Goal: Task Accomplishment & Management: Manage account settings

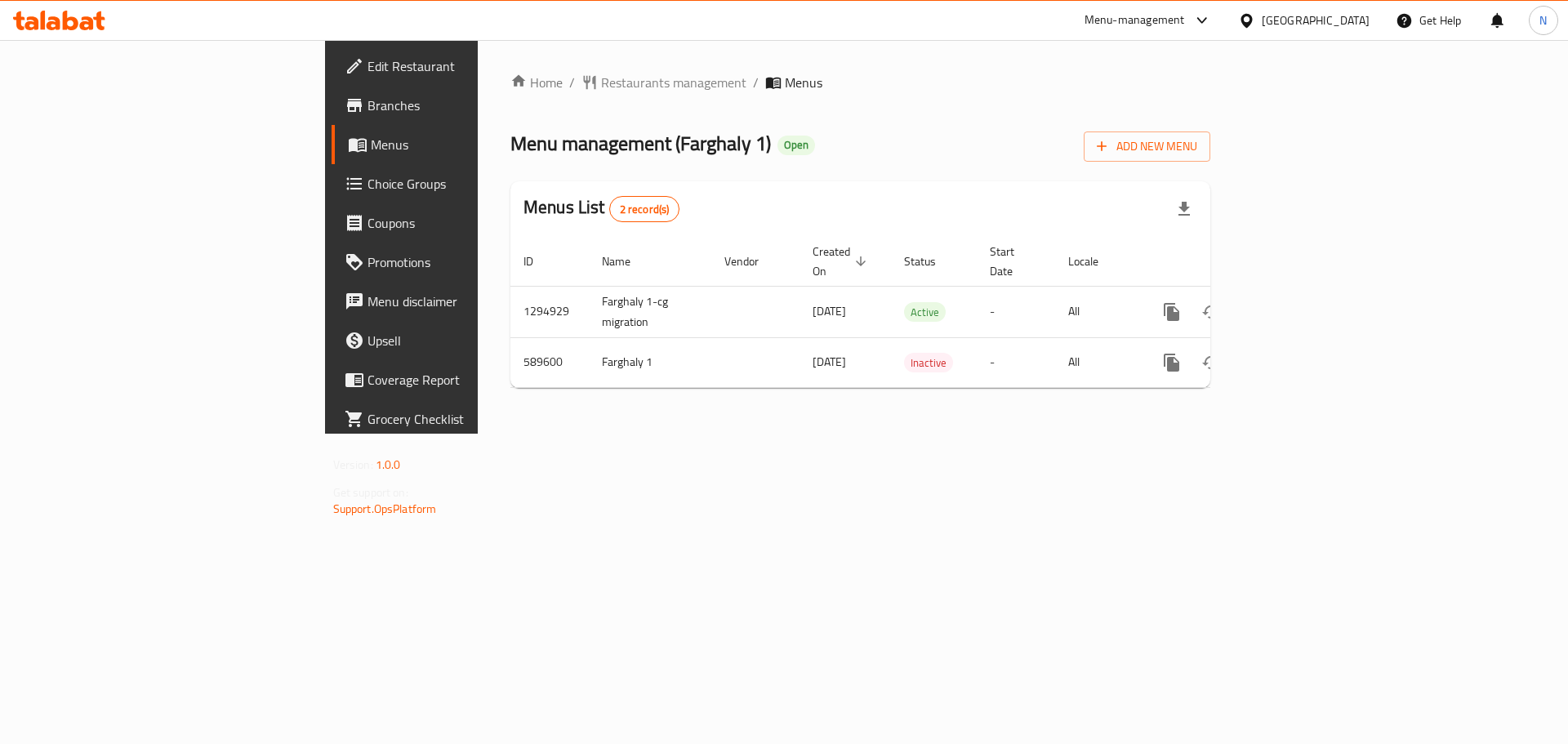
click at [1341, 15] on div "Egypt" at bounding box center [1315, 20] width 108 height 18
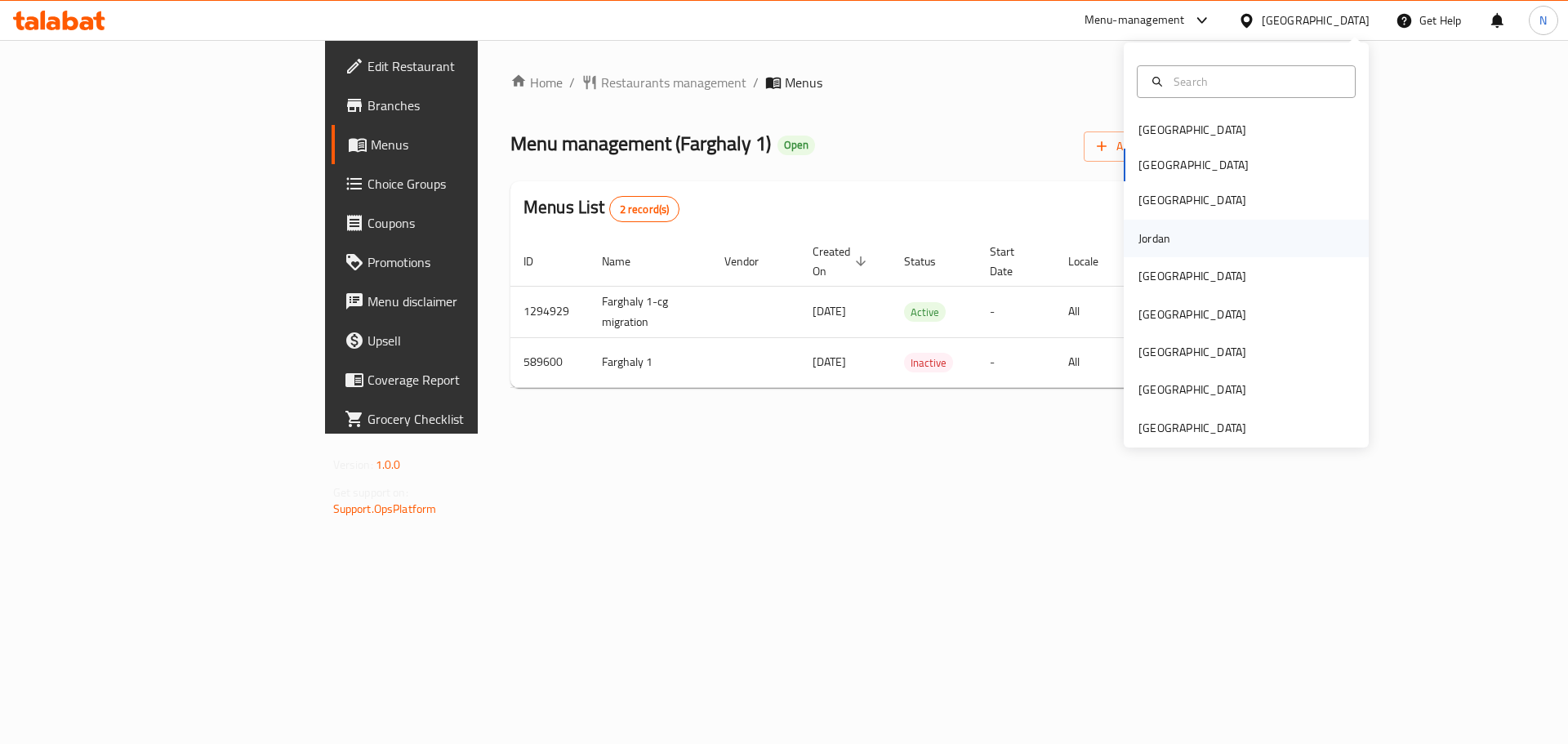
click at [1152, 224] on div "Jordan" at bounding box center [1154, 238] width 58 height 38
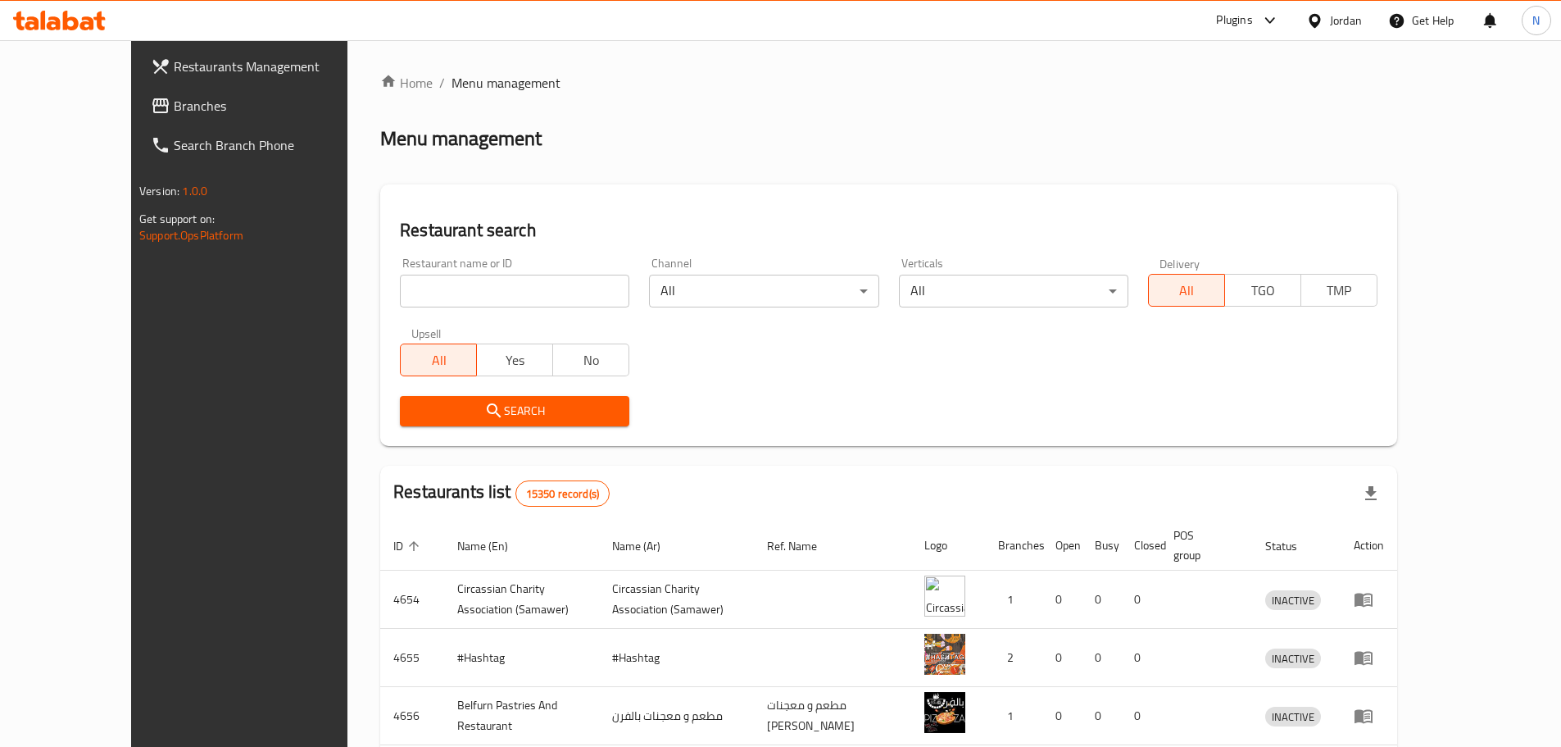
click at [174, 108] on span "Branches" at bounding box center [276, 106] width 205 height 20
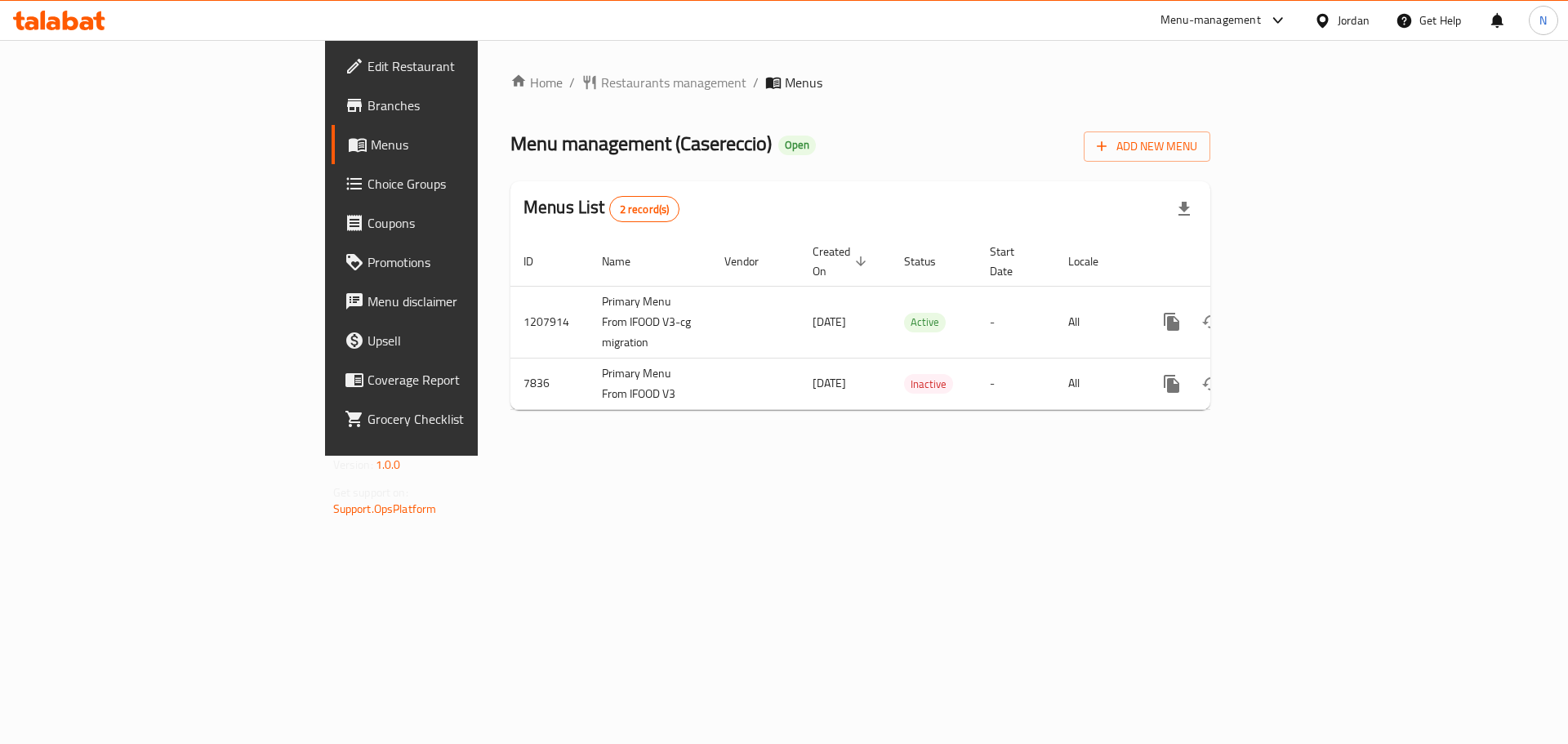
click at [1364, 16] on div "Jordan" at bounding box center [1353, 20] width 32 height 18
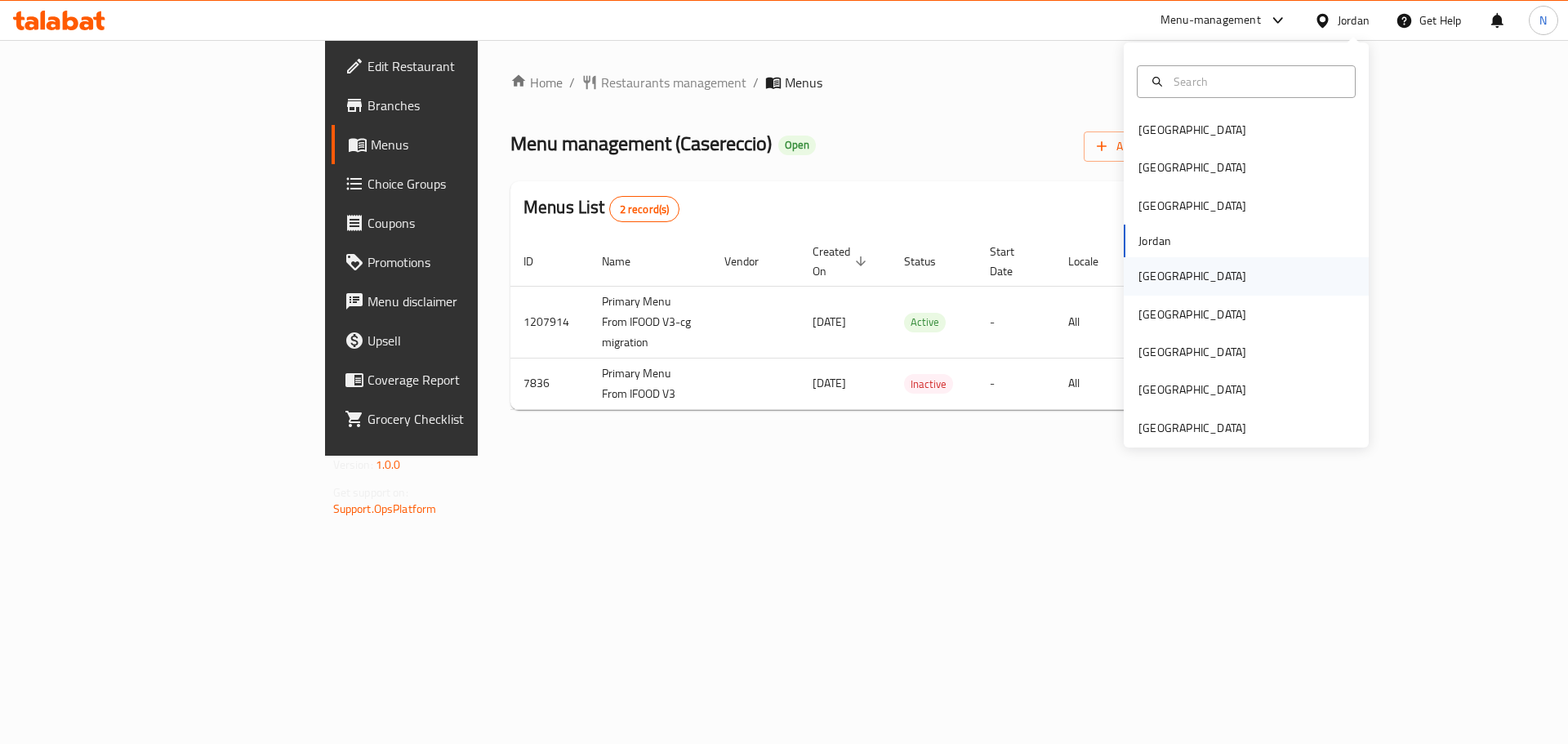
click at [1138, 278] on div "[GEOGRAPHIC_DATA]" at bounding box center [1191, 276] width 108 height 18
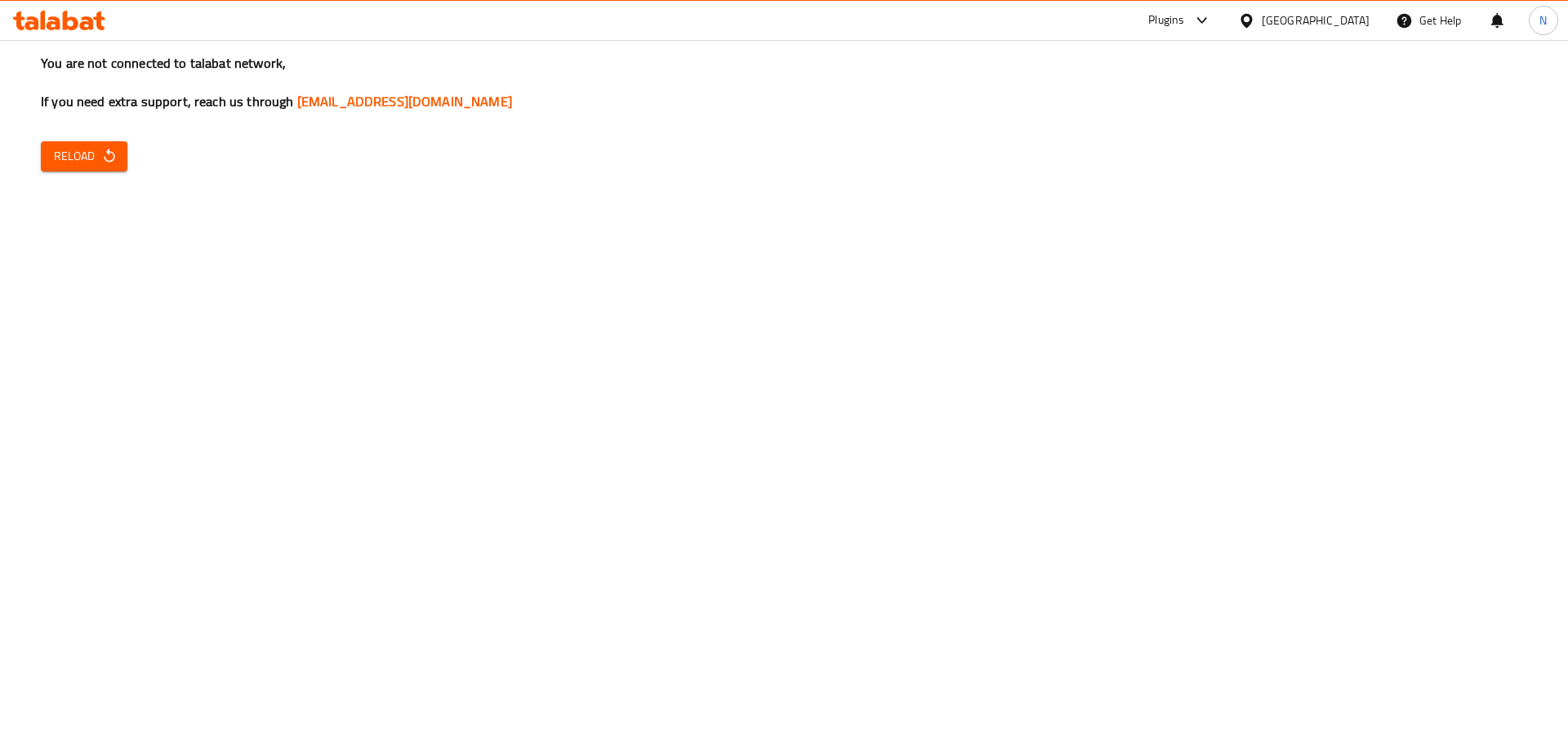
click at [85, 153] on span "Reload" at bounding box center [84, 156] width 61 height 20
click at [70, 151] on span "Reload" at bounding box center [84, 156] width 61 height 20
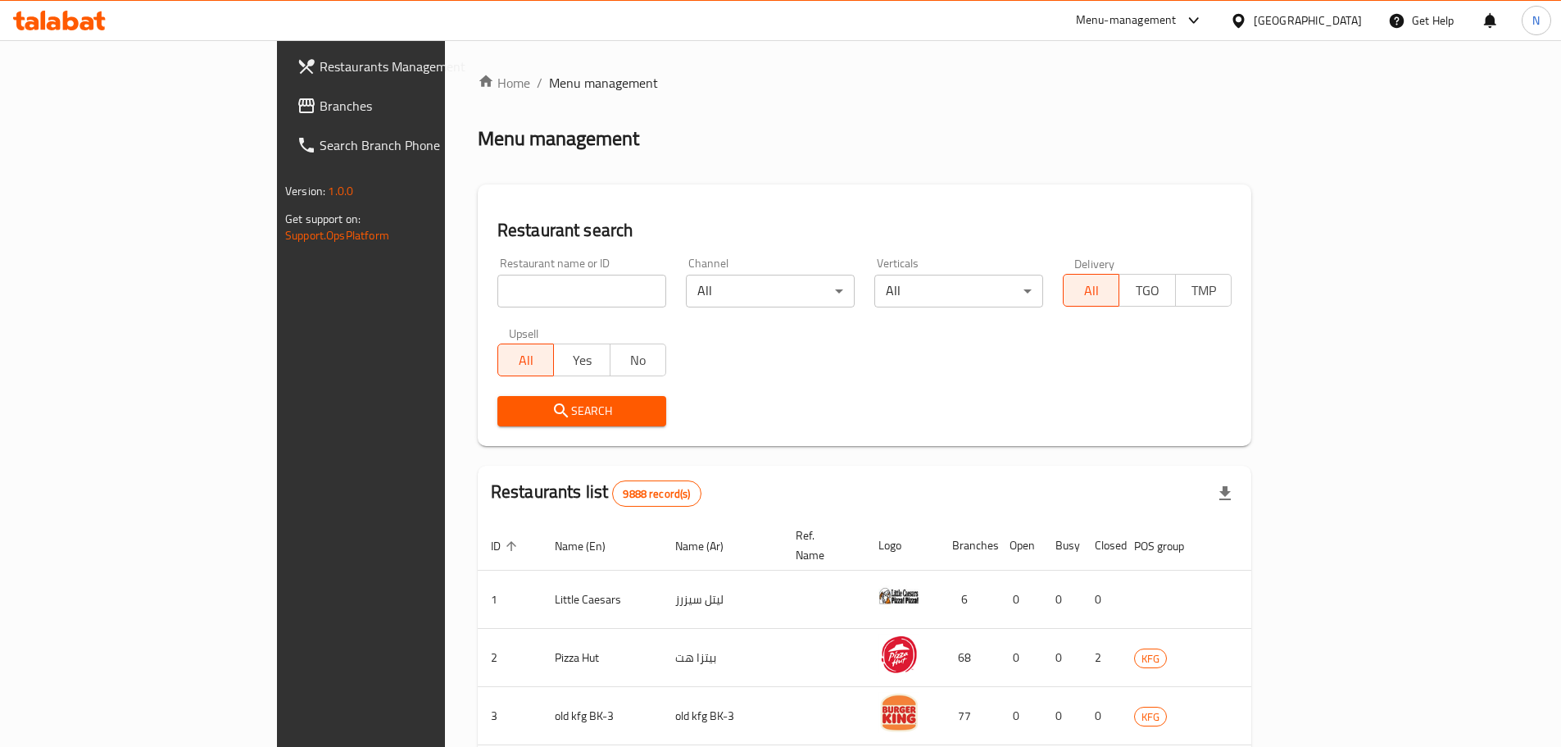
click at [320, 106] on span "Branches" at bounding box center [422, 106] width 205 height 20
